Goal: Information Seeking & Learning: Learn about a topic

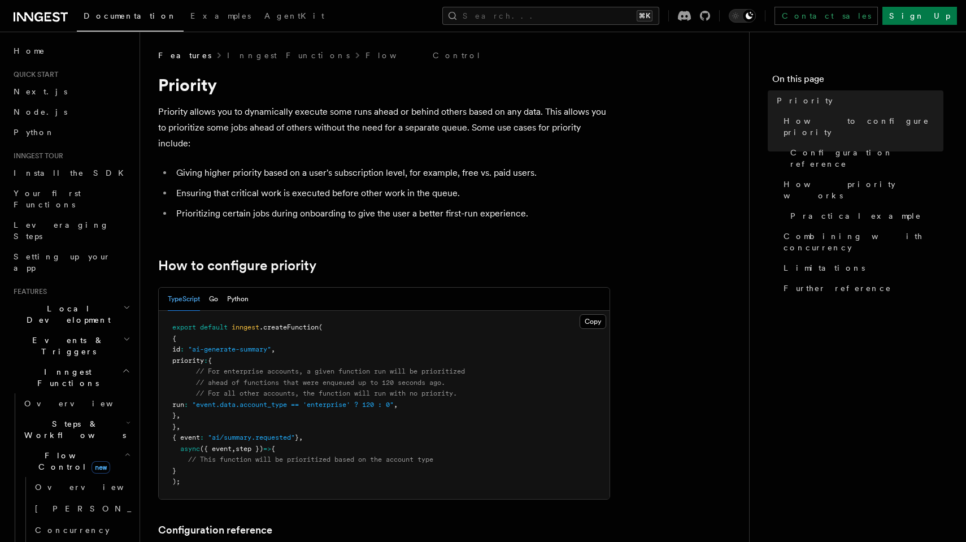
click at [462, 208] on li "Prioritizing certain jobs during onboarding to give the user a better first-run…" at bounding box center [391, 214] width 437 height 16
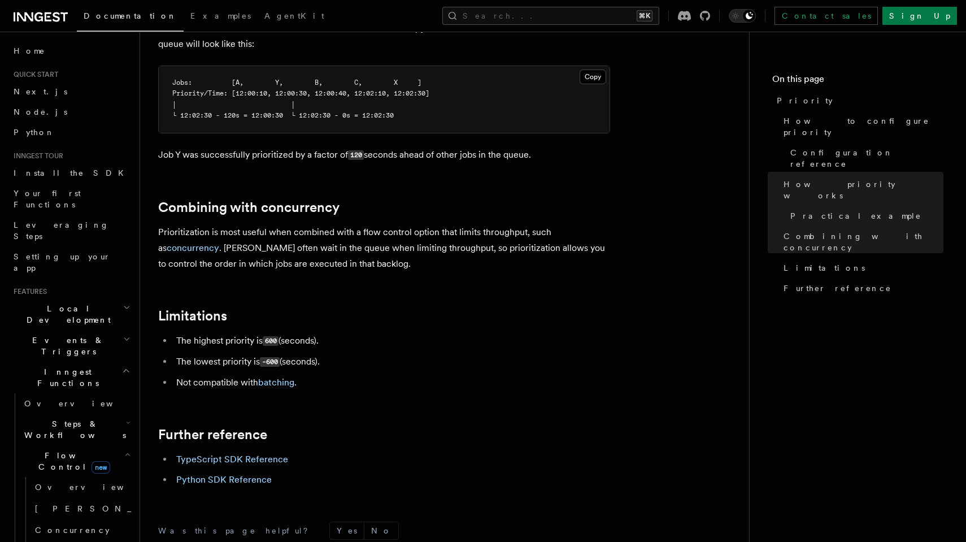
scroll to position [1064, 0]
click at [367, 239] on p "Prioritization is most useful when combined with a flow control option that lim…" at bounding box center [384, 247] width 452 height 47
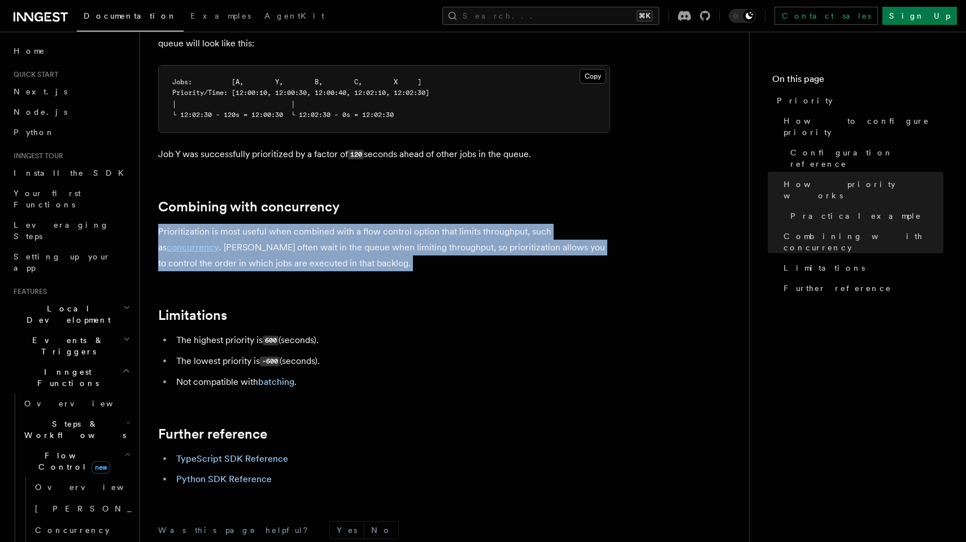
click at [367, 239] on p "Prioritization is most useful when combined with a flow control option that lim…" at bounding box center [384, 247] width 452 height 47
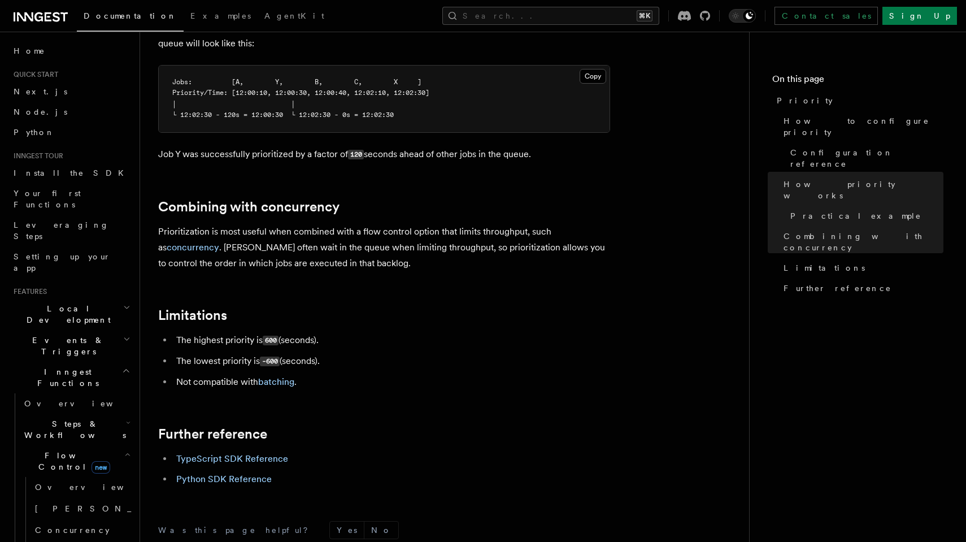
click at [292, 376] on link "batching" at bounding box center [276, 381] width 36 height 11
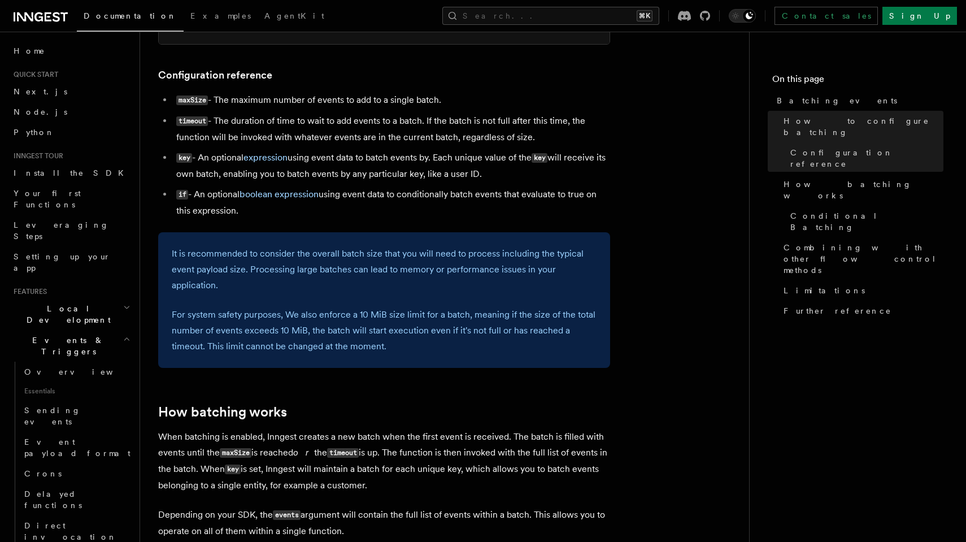
scroll to position [610, 0]
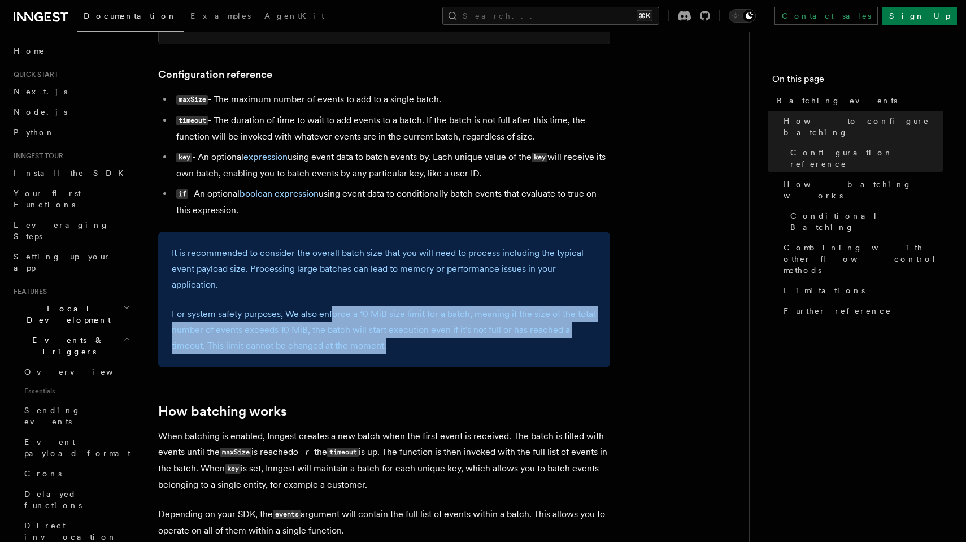
drag, startPoint x: 445, startPoint y: 340, endPoint x: 332, endPoint y: 303, distance: 119.4
click at [331, 306] on p "For system safety purposes, We also enforce a 10 MiB size limit for a batch, me…" at bounding box center [384, 329] width 425 height 47
click at [332, 306] on p "For system safety purposes, We also enforce a 10 MiB size limit for a batch, me…" at bounding box center [384, 329] width 425 height 47
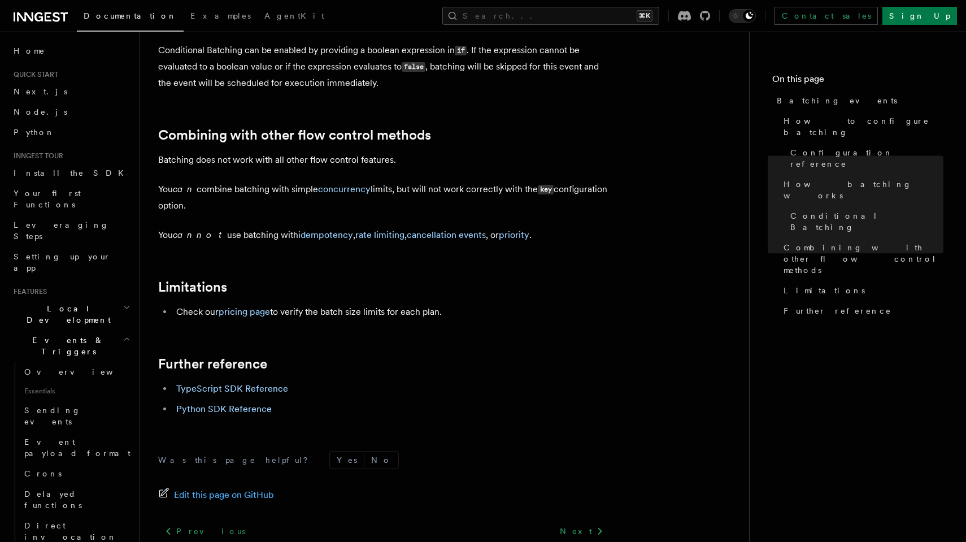
scroll to position [1160, 0]
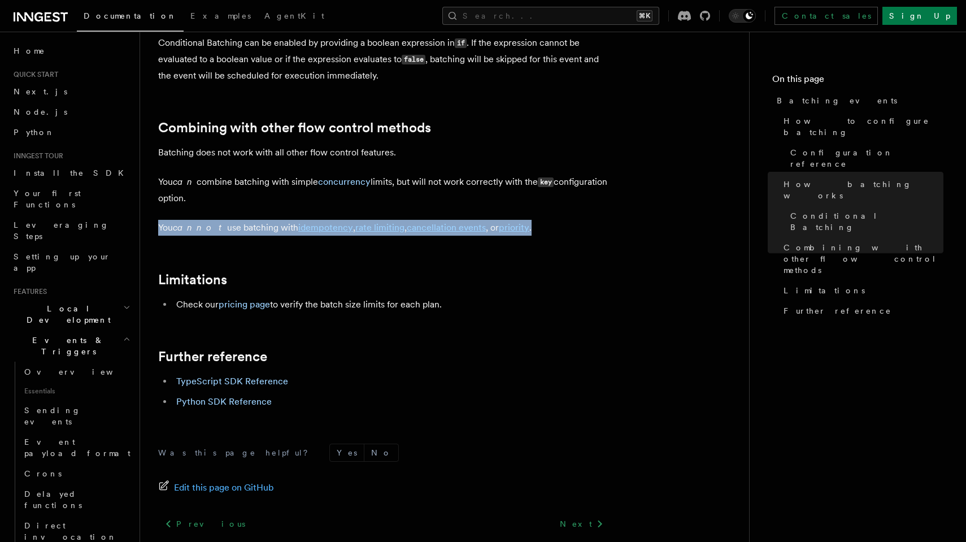
drag, startPoint x: 541, startPoint y: 220, endPoint x: 147, endPoint y: 219, distance: 394.4
copy p "You cannot use batching with idempotency , rate limiting , cancellation events …"
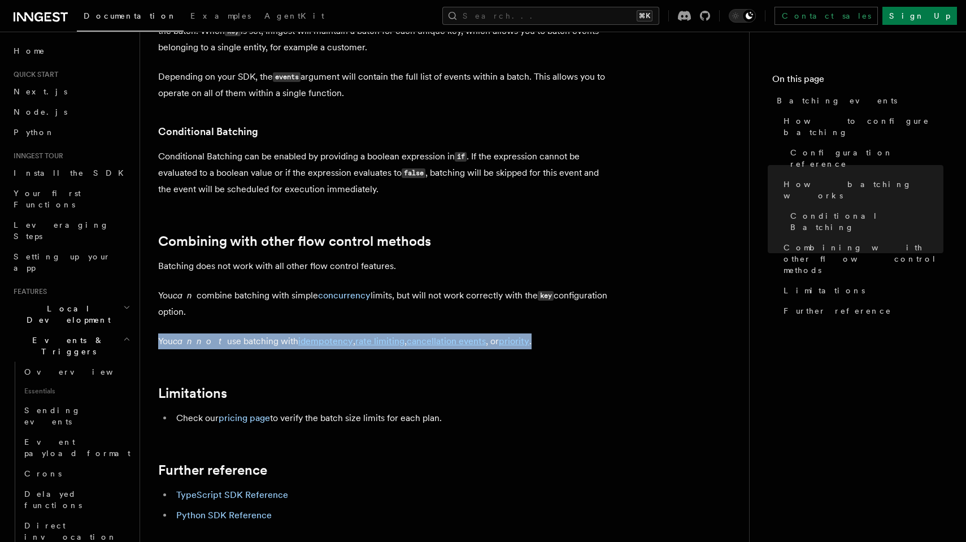
scroll to position [1046, 0]
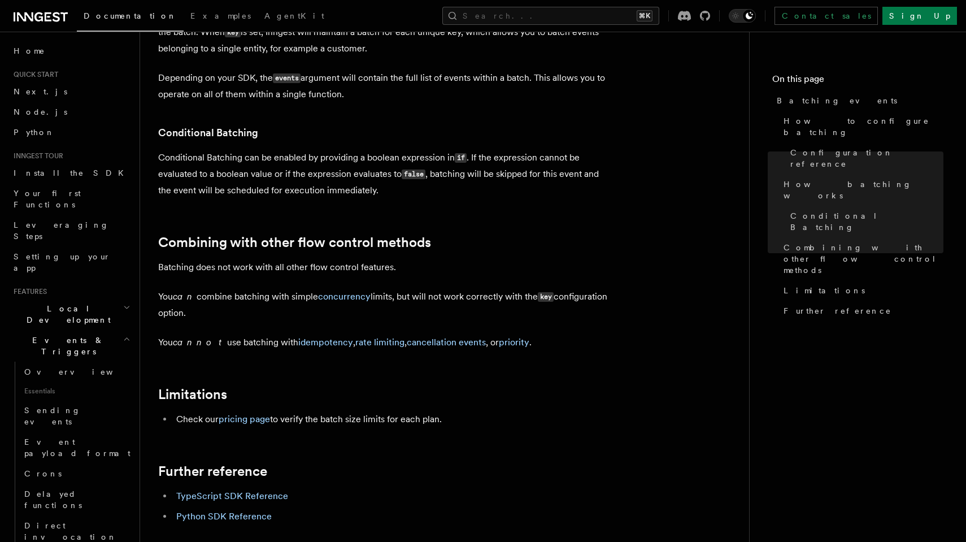
click at [403, 187] on p "Conditional Batching can be enabled by providing a boolean expression in if . I…" at bounding box center [384, 174] width 452 height 49
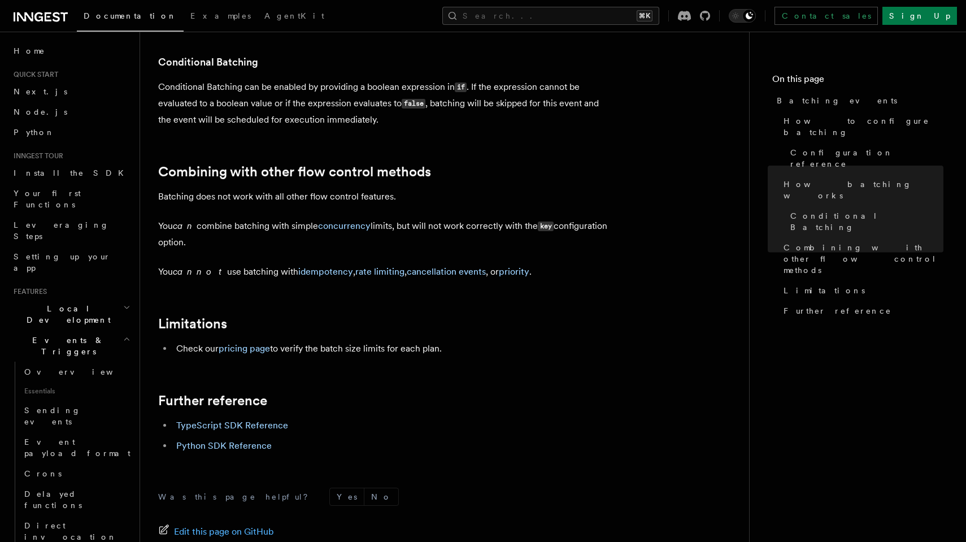
scroll to position [1116, 0]
click at [373, 266] on link "rate limiting" at bounding box center [379, 271] width 49 height 11
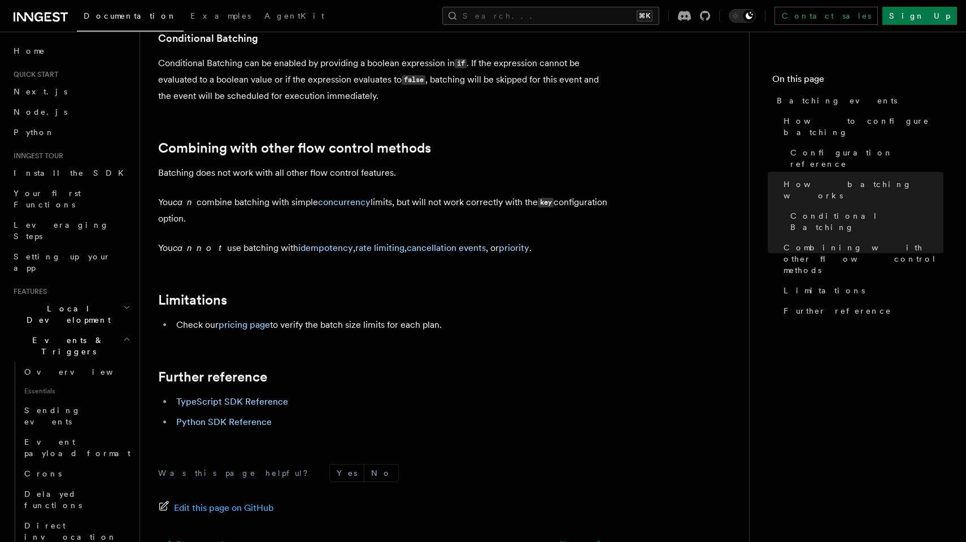
scroll to position [1142, 0]
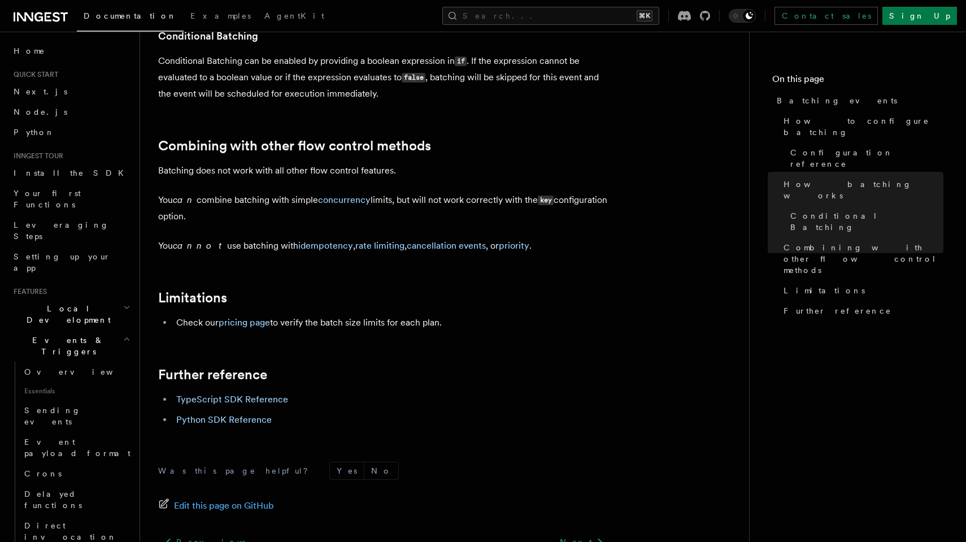
click at [516, 192] on p "You can combine batching with simple concurrency limits, but will not work corr…" at bounding box center [384, 208] width 452 height 32
click at [460, 367] on h2 "Further reference" at bounding box center [384, 375] width 452 height 16
click at [528, 238] on p "You cannot use batching with idempotency , rate limiting , cancellation events …" at bounding box center [384, 246] width 452 height 16
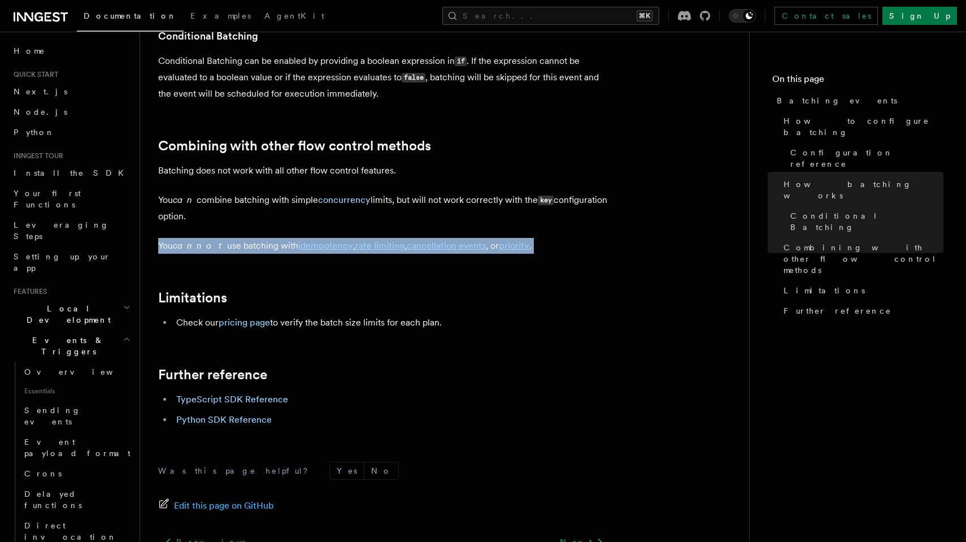
click at [528, 238] on p "You cannot use batching with idempotency , rate limiting , cancellation events …" at bounding box center [384, 246] width 452 height 16
copy article "You cannot use batching with idempotency , rate limiting , cancellation events …"
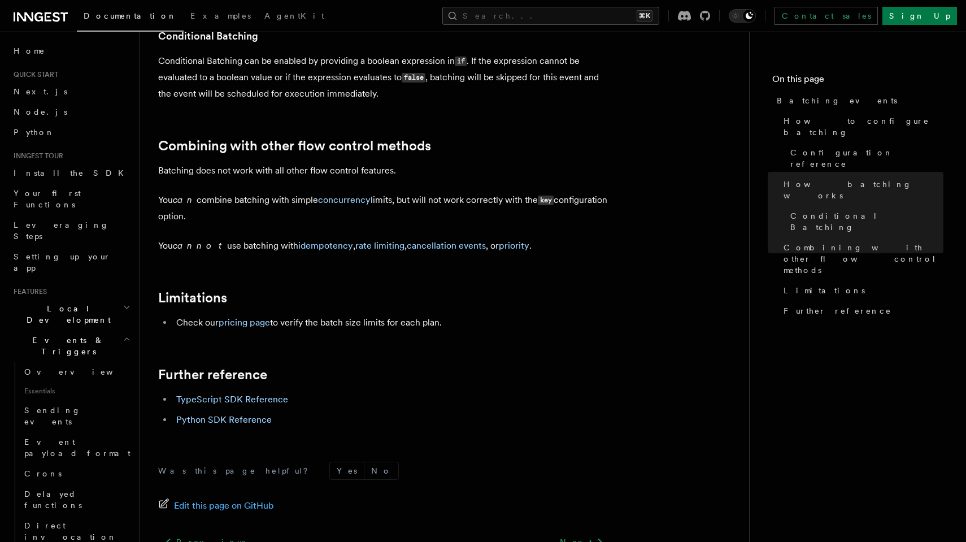
click at [431, 207] on p "You can combine batching with simple concurrency limits, but will not work corr…" at bounding box center [384, 208] width 452 height 32
